Goal: Task Accomplishment & Management: Manage account settings

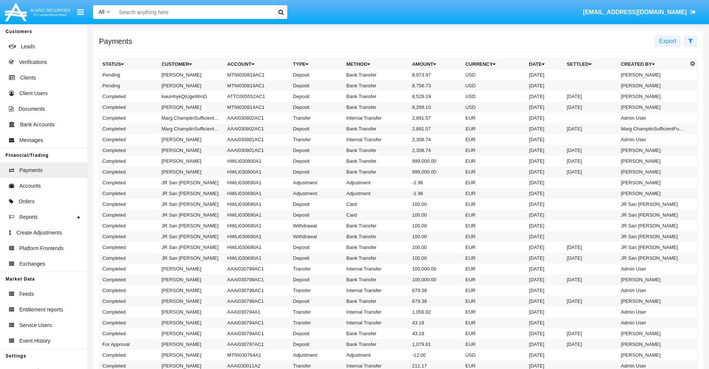
click at [690, 41] on icon at bounding box center [690, 41] width 5 height 6
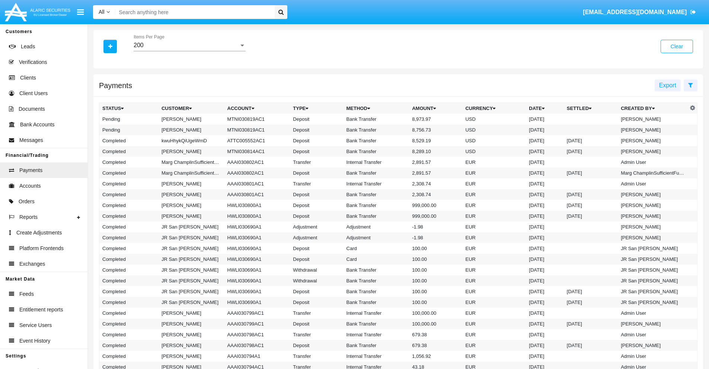
click at [189, 45] on div "200" at bounding box center [186, 45] width 105 height 7
click at [189, 51] on span "10" at bounding box center [190, 51] width 112 height 18
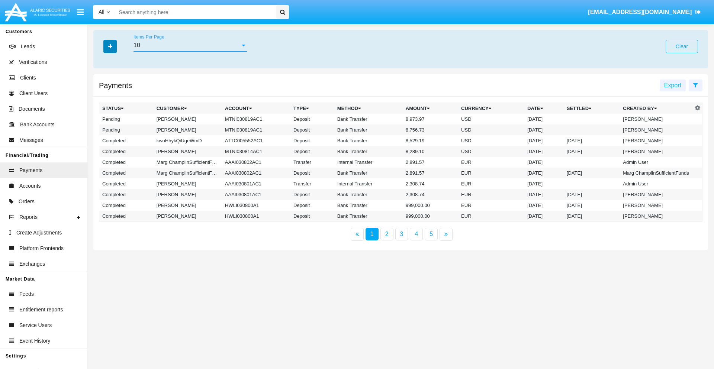
click at [110, 46] on icon "button" at bounding box center [110, 46] width 4 height 5
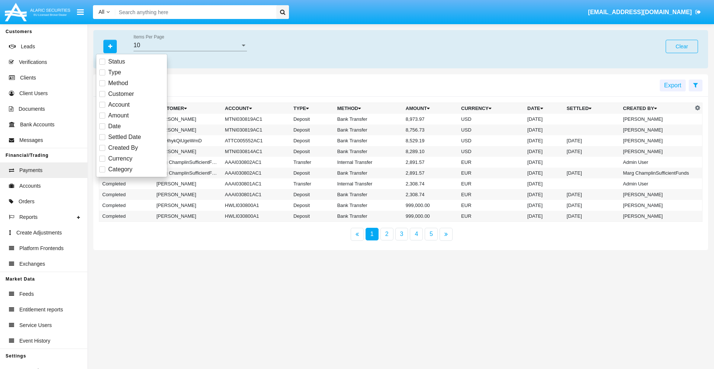
click at [116, 62] on span "Status" at bounding box center [116, 61] width 17 height 9
click at [102, 65] on input "Status" at bounding box center [102, 65] width 0 height 0
checkbox input "true"
click at [110, 46] on icon "button" at bounding box center [110, 46] width 4 height 5
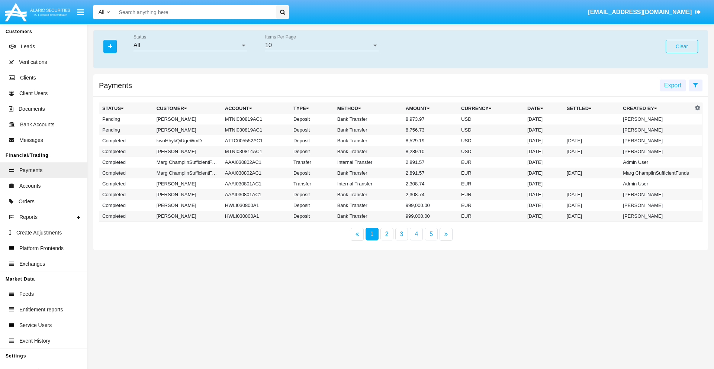
click at [190, 45] on div "All" at bounding box center [187, 45] width 107 height 7
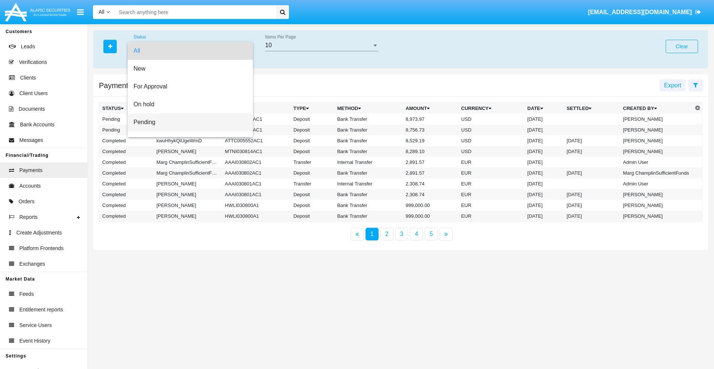
click at [187, 122] on span "Pending" at bounding box center [190, 122] width 113 height 18
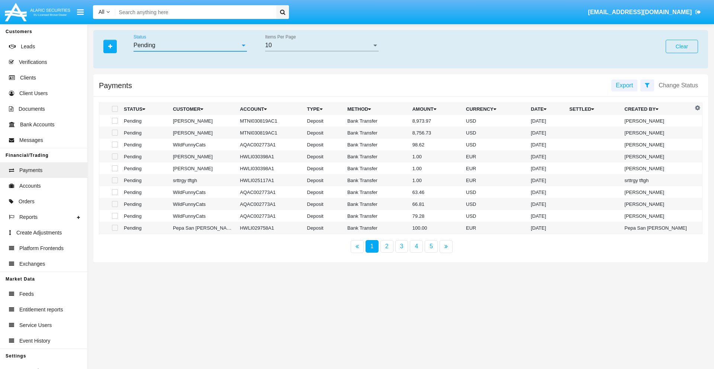
click at [114, 121] on span at bounding box center [115, 121] width 6 height 6
click at [115, 124] on input "checkbox" at bounding box center [115, 124] width 0 height 0
checkbox input "true"
click at [114, 133] on span at bounding box center [115, 133] width 6 height 6
click at [115, 136] on input "checkbox" at bounding box center [115, 136] width 0 height 0
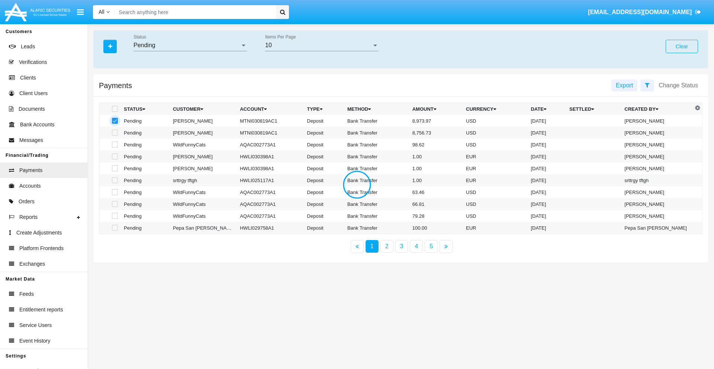
checkbox input "true"
click at [678, 85] on button "Change Status" at bounding box center [678, 86] width 48 height 12
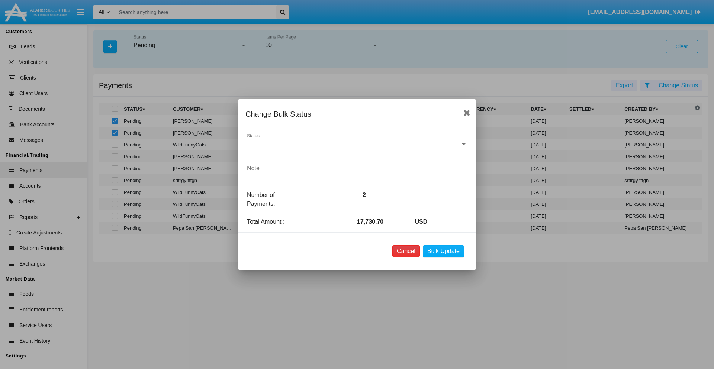
click at [406, 251] on button "Cancel" at bounding box center [406, 251] width 28 height 12
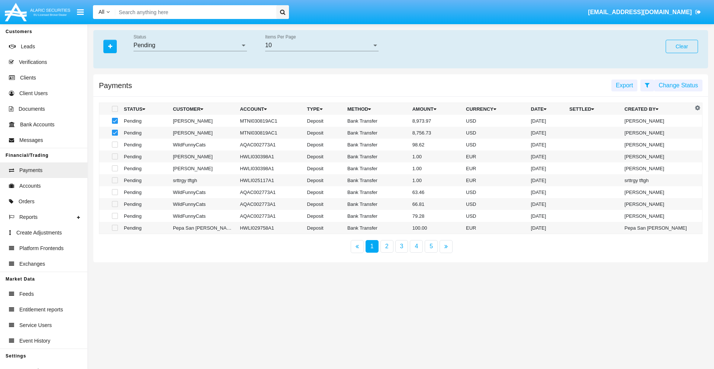
click at [678, 85] on button "Change Status" at bounding box center [678, 86] width 48 height 12
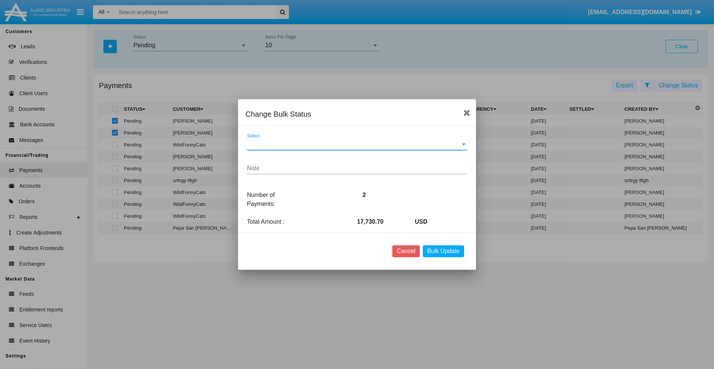
click at [357, 144] on span "Status" at bounding box center [353, 144] width 213 height 7
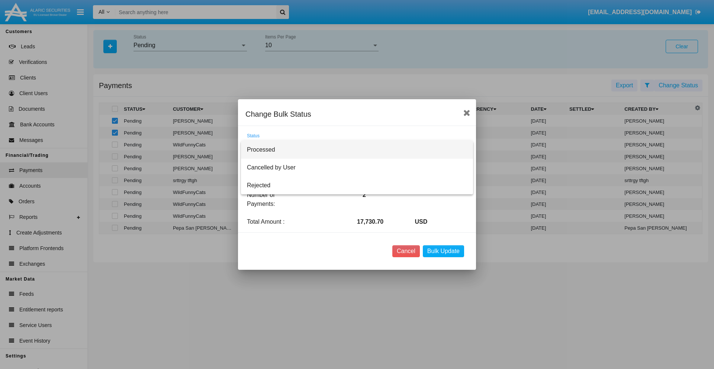
click at [357, 150] on span "Processed" at bounding box center [357, 150] width 220 height 18
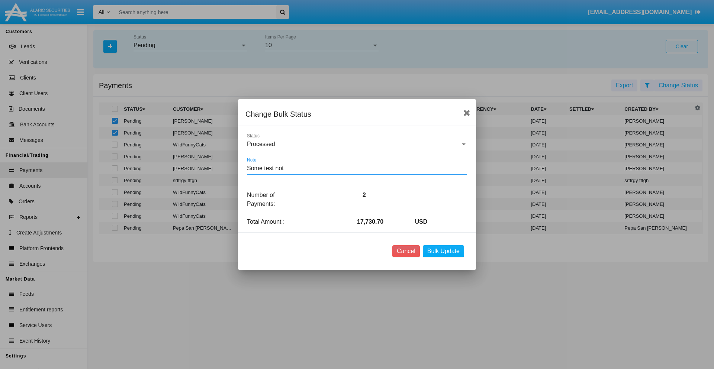
type textarea "Some test note"
click at [443, 251] on button "Bulk Update" at bounding box center [443, 251] width 41 height 12
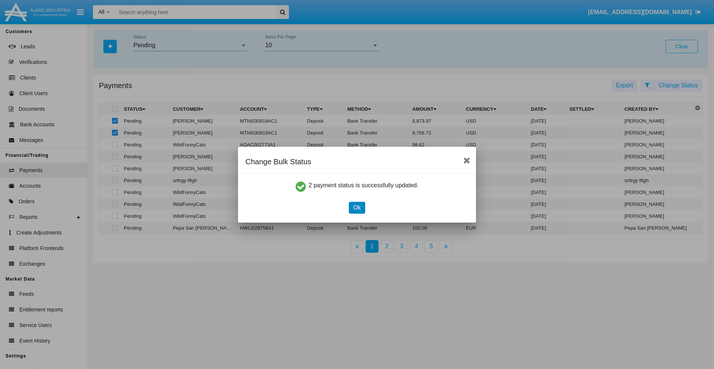
click at [357, 208] on button "Ok" at bounding box center [357, 208] width 16 height 12
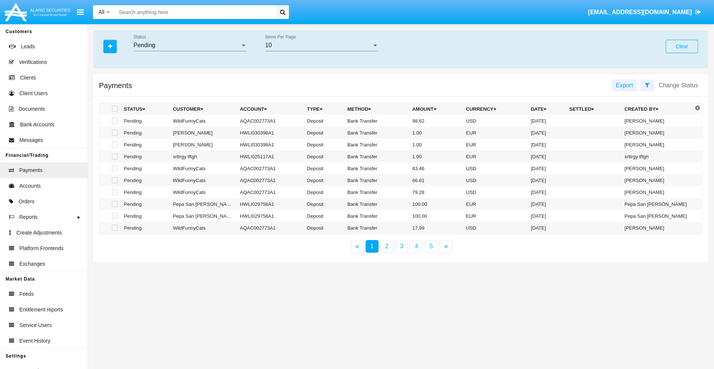
click at [190, 45] on div "Pending" at bounding box center [187, 45] width 107 height 7
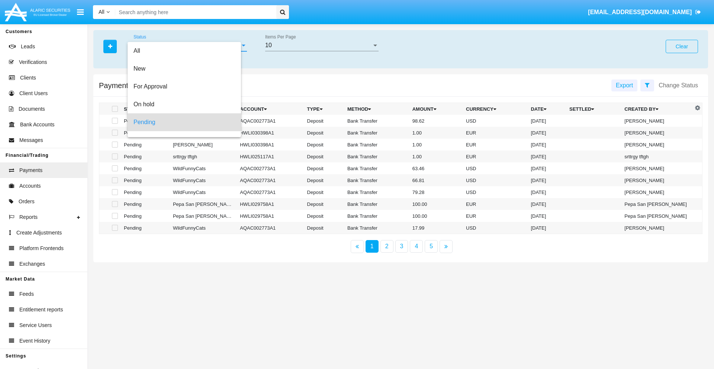
scroll to position [33, 0]
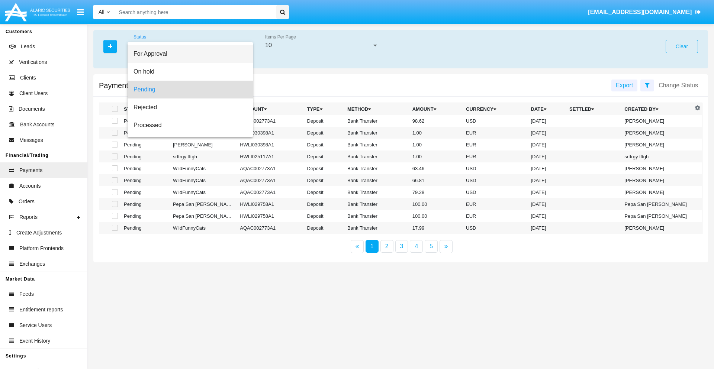
click at [187, 54] on span "For Approval" at bounding box center [190, 54] width 113 height 18
